Goal: Answer question/provide support

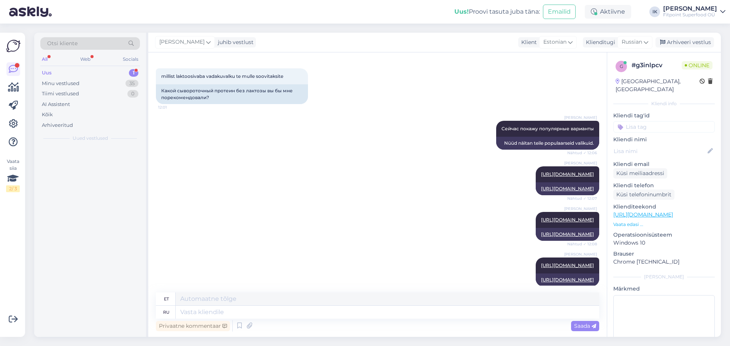
click at [90, 73] on div "Uus 1" at bounding box center [90, 73] width 100 height 11
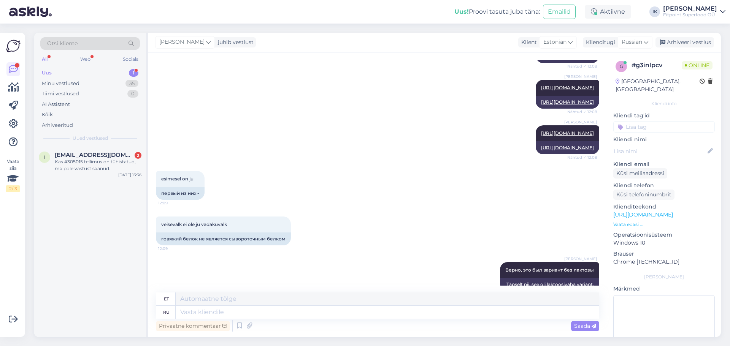
scroll to position [388, 0]
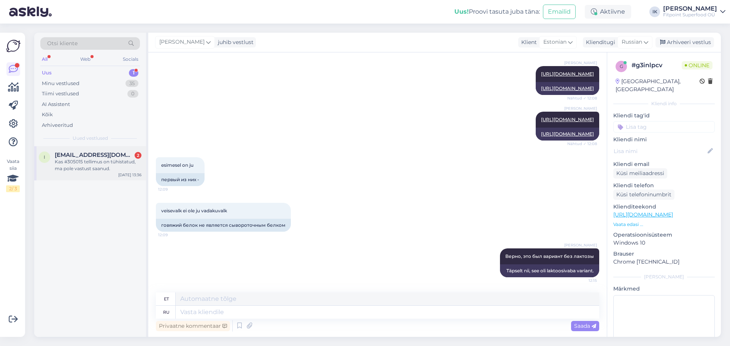
click at [82, 161] on div "Kas #305015 tellimus on tühistatud, ma pole vastust saanud." at bounding box center [98, 165] width 87 height 14
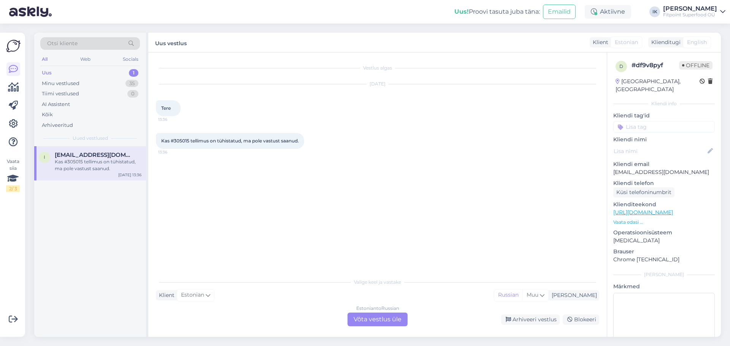
click at [387, 321] on div "Estonian to Russian Võta vestlus üle" at bounding box center [377, 320] width 60 height 14
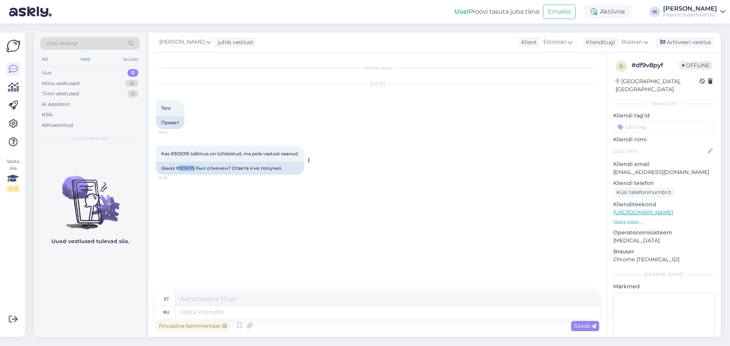
drag, startPoint x: 194, startPoint y: 168, endPoint x: 180, endPoint y: 167, distance: 14.1
click at [180, 167] on div "Заказ #305015 был отменен? Ответа я не получил." at bounding box center [230, 168] width 148 height 13
copy div "305015"
click at [360, 167] on div "Kas #305015 tellimus on tühistatud, ma pole vastust saanud. 13:36 Заказ #305015…" at bounding box center [377, 161] width 443 height 46
click at [308, 312] on textarea at bounding box center [387, 312] width 423 height 13
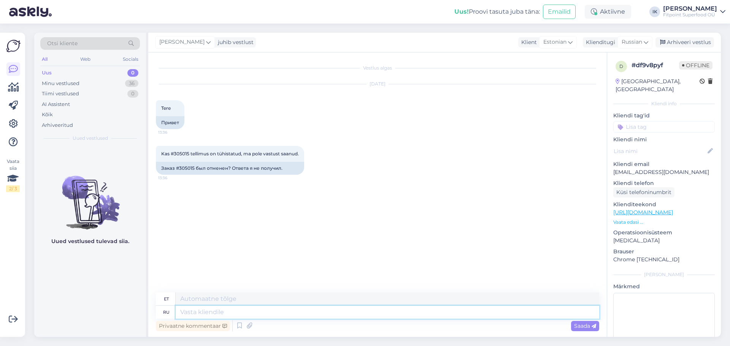
click at [216, 317] on textarea at bounding box center [387, 312] width 423 height 13
type textarea "При"
type textarea "Kell"
type textarea "Привет!"
type textarea "Tere!"
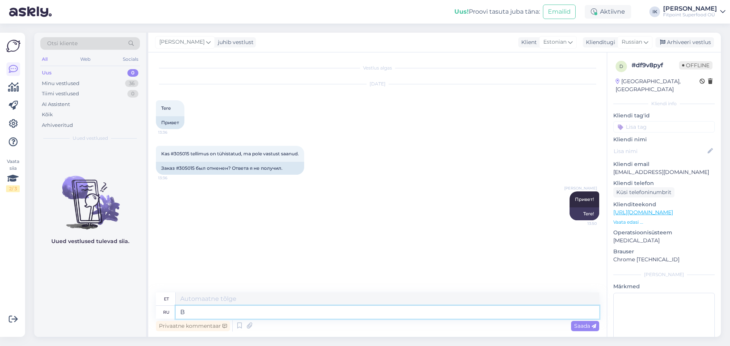
type textarea "В с"
type textarea "Sisse"
type textarea "В [GEOGRAPHIC_DATA]"
type textarea "Süsteemis"
type textarea "В системе заказ"
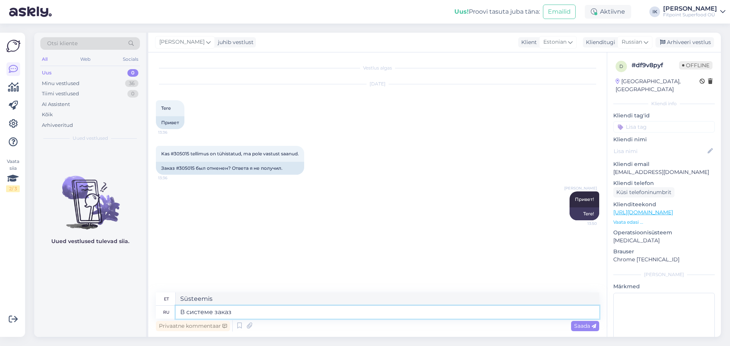
type textarea "Süsteemis on järjekord"
type textarea "В системе заказ не с"
type textarea "Süsteemis pole korda"
type textarea "В системе заказ не стоит как"
type textarea "Tellimus ei ole süsteemis loetletud"
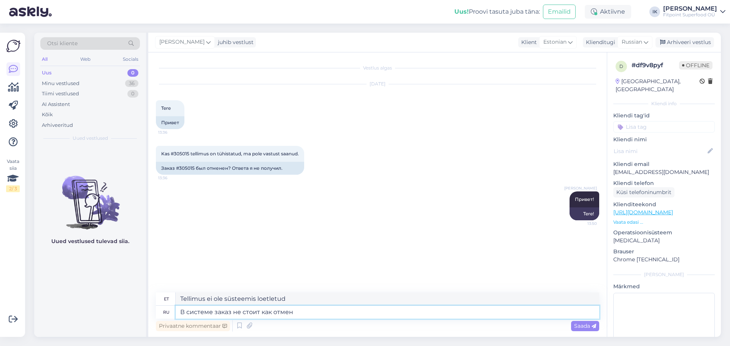
type textarea "В системе заказ не стоит как отмене"
type textarea "Süsteemis pole tellimust tühistatuks märgitud."
type textarea "В системе заказ не стоит как отмененный"
type textarea "Tellimus ei ole süsteemis tühistatuna märgitud."
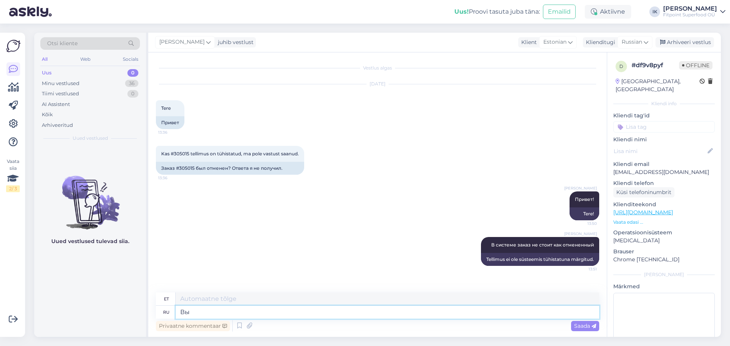
type textarea "Вы"
type textarea "Sina"
type textarea "Вы хотите"
type textarea "Sa tahad"
type textarea "Вы хотите его"
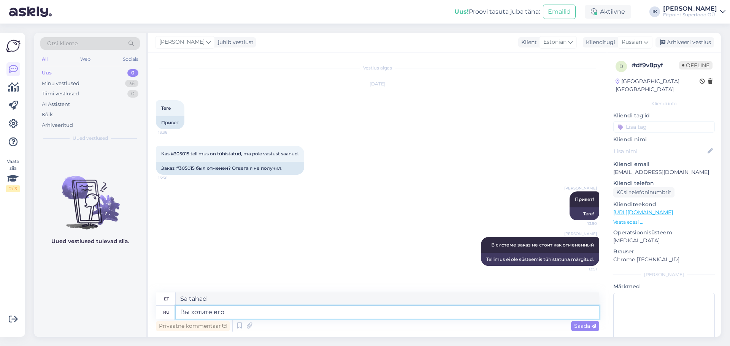
type textarea "Sa tahad seda"
type textarea "Вы хотите его отменить?"
type textarea "Kas soovite selle tühistada?"
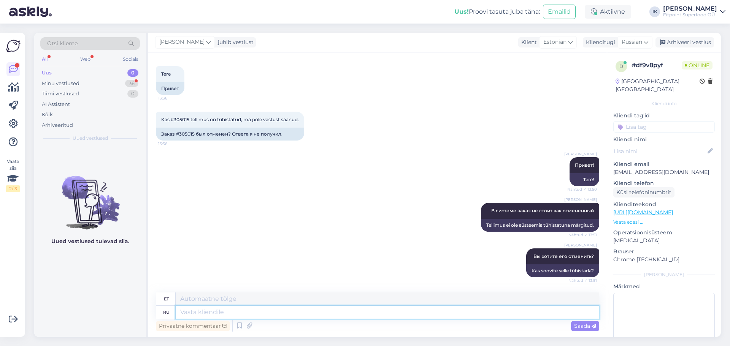
scroll to position [80, 0]
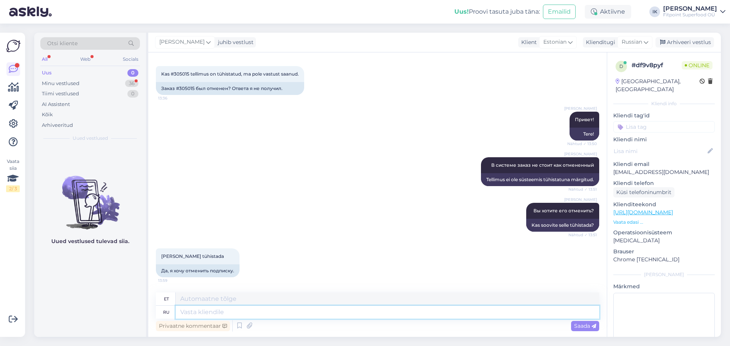
click at [220, 314] on textarea at bounding box center [387, 312] width 423 height 13
type textarea "Хорошо,"
type textarea "Trahv"
type textarea "Хорошо,"
type textarea "Hea küll,"
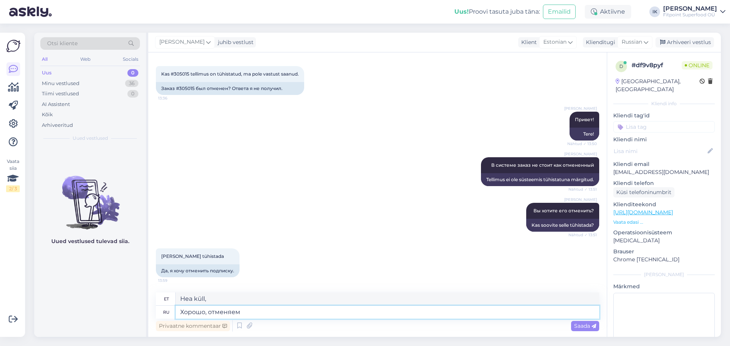
type textarea "Хорошо, отменяем"
type textarea "Olgu, tühistame selle."
type textarea "Хорошо, отменяем заказ"
type textarea "Olgu, tühistame tellimuse."
type textarea "Хорошо, отменяем заказ 305015."
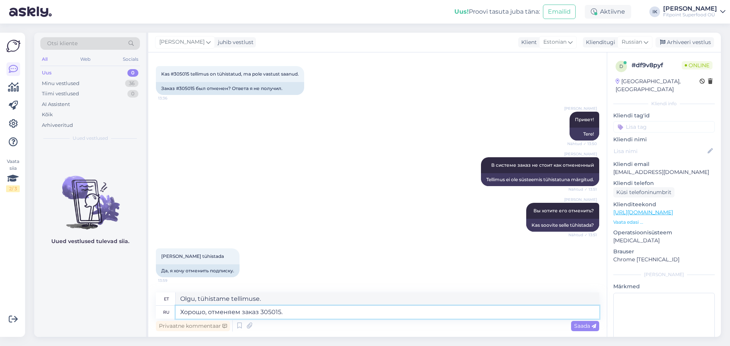
type textarea "Olgu, tühistame tellimuse 305015."
type textarea "Хорошо, отменяем заказ 305015. Деньги"
type textarea "Olgu, tühistame tellimuse 305015. Tagasimaksed"
type textarea "Хорошо, отменяем заказ 305015. Деньги будут п"
type textarea "Olgu, tühistame tellimuse 305015. Tagastame raha."
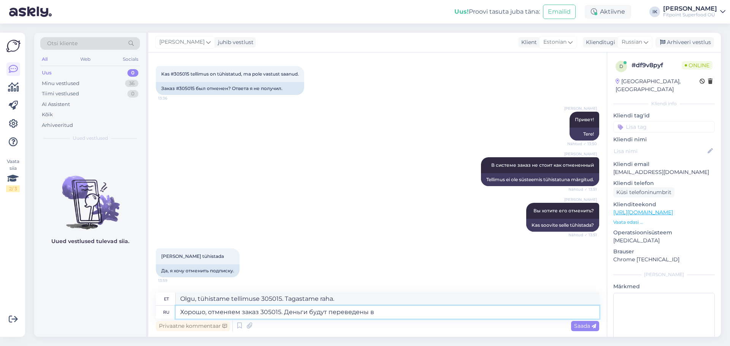
type textarea "Хорошо, отменяем заказ 305015. Деньги будут переведены в"
type textarea "Olgu, tühistame tellimuse 305015. Raha kantakse üle."
type textarea "Хорошо, отменяем заказ 305015. Деньги будут переведены в т"
type textarea "Olgu, tühistame tellimuse 305015. Raha kantakse üle järgmisele kontole:"
type textarea "Хорошо, отменяем заказ 305015. Деньги будут переведены в течении"
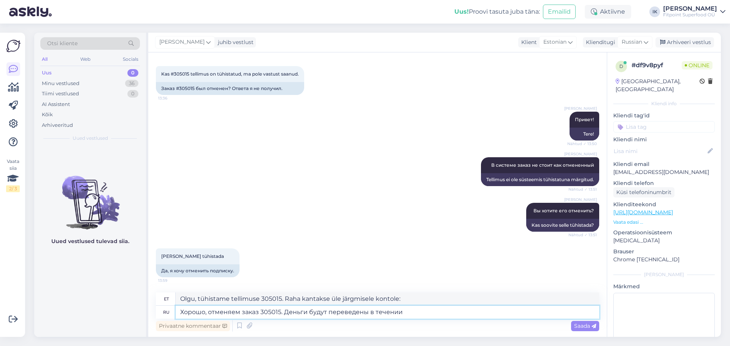
type textarea "Olgu, tühistame tellimuse 305015. Raha kantakse üle järgmise aja jooksul"
type textarea "Хорошо, отменяем заказ 305015. Деньги будут переведены в течении двух н"
type textarea "Olgu, tühistame tellimuse 305015. Raha kantakse üle kahe päeva jooksul."
type textarea "Хорошо, отменяем заказ 305015. Деньги будут переведены в течении двух недель"
type textarea "Olgu, tühistame tellimuse 305015. Raha kantakse üle kahe nädala jooksul."
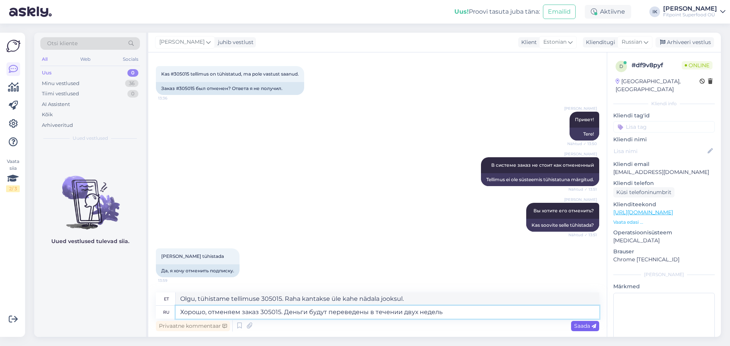
type textarea "Хорошо, отменяем заказ 305015. Деньги будут переведены в течении двух недель"
click at [581, 323] on span "Saada" at bounding box center [585, 326] width 22 height 7
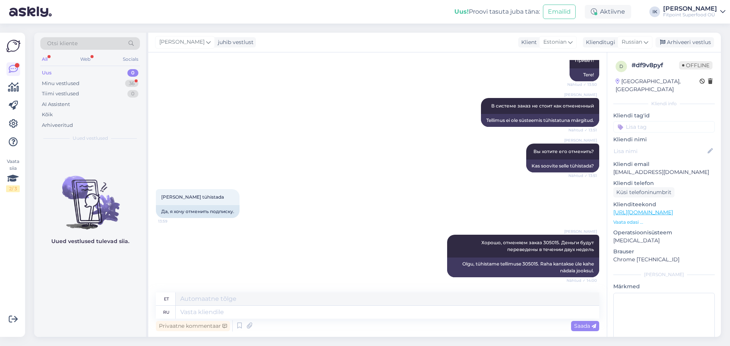
scroll to position [185, 0]
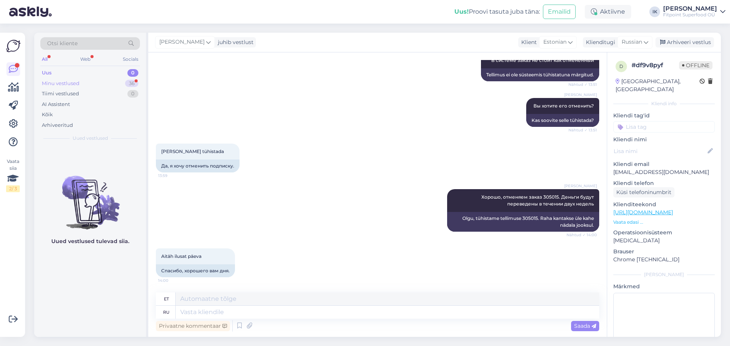
click at [64, 84] on div "Minu vestlused" at bounding box center [61, 84] width 38 height 8
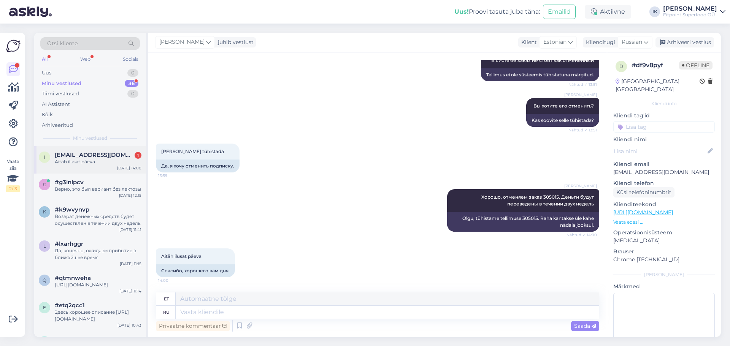
click at [100, 156] on span "[EMAIL_ADDRESS][DOMAIN_NAME]" at bounding box center [94, 155] width 79 height 7
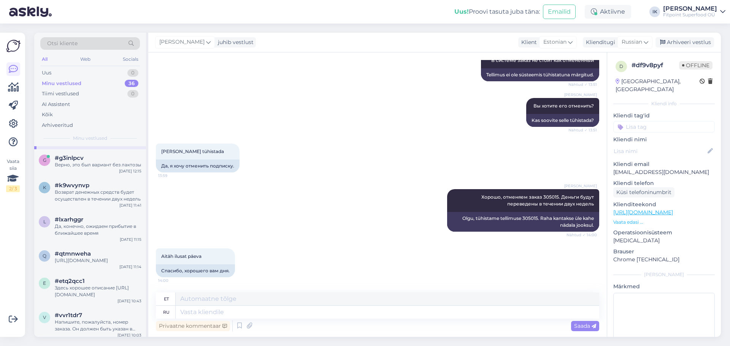
scroll to position [38, 0]
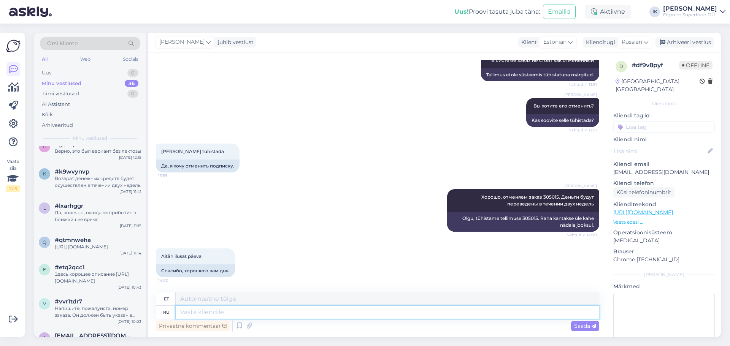
click at [219, 311] on textarea at bounding box center [387, 312] width 423 height 13
type textarea "Хорошего"
type textarea "Hea"
type textarea "Хорошего дня!"
type textarea "Head päeva!"
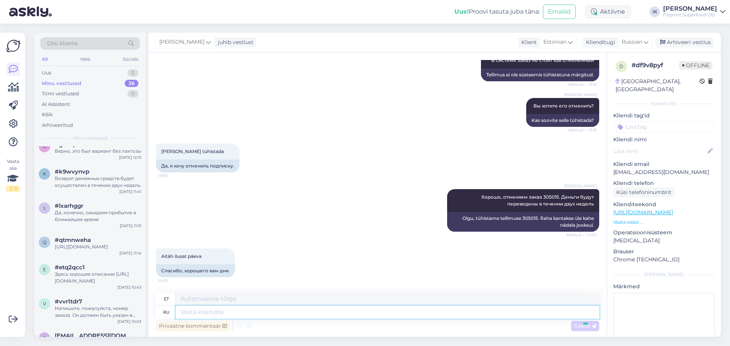
scroll to position [230, 0]
